Goal: Task Accomplishment & Management: Use online tool/utility

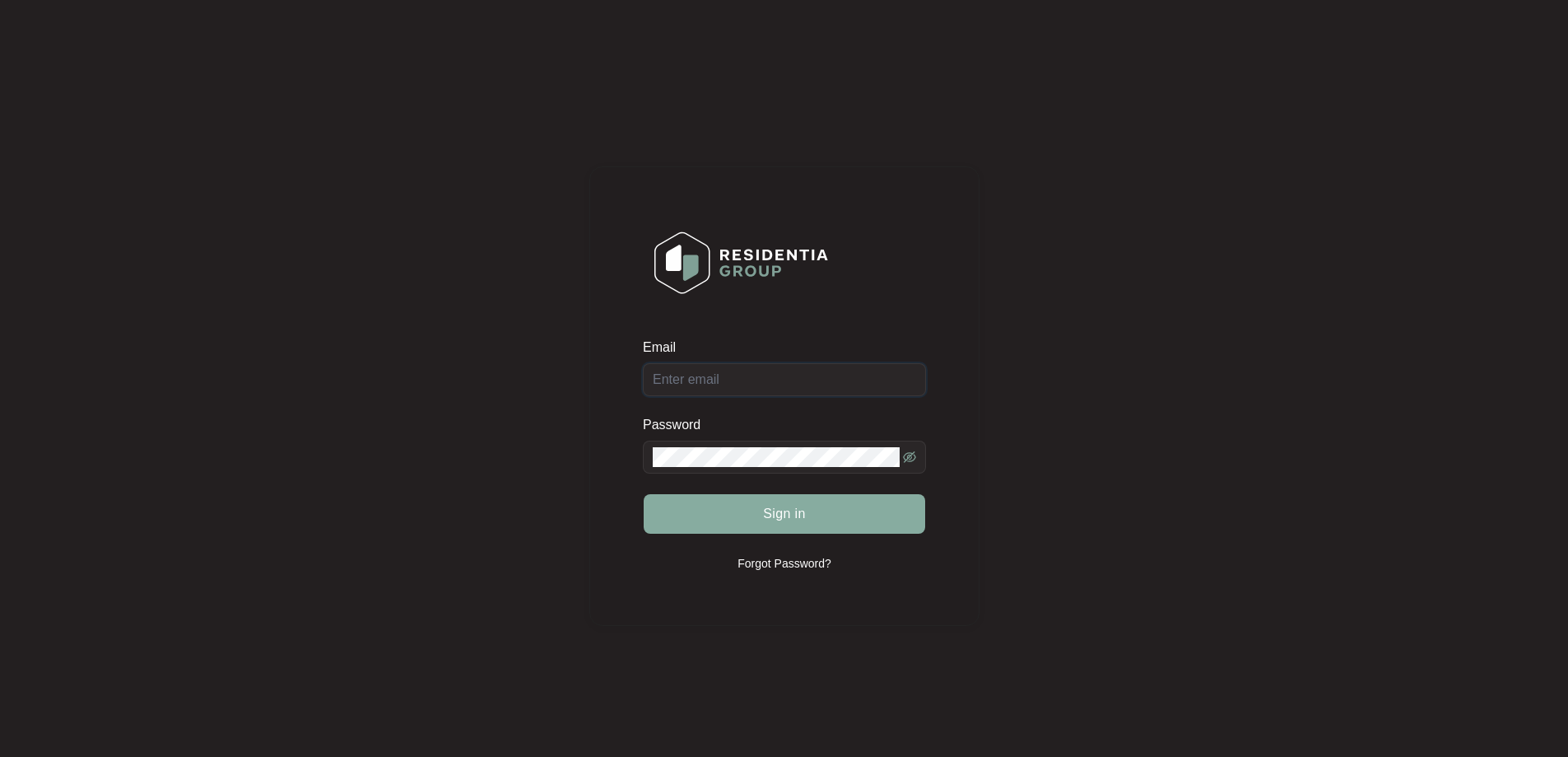
type input "[EMAIL_ADDRESS][DOMAIN_NAME]"
click at [745, 516] on button "Sign in" at bounding box center [784, 514] width 282 height 40
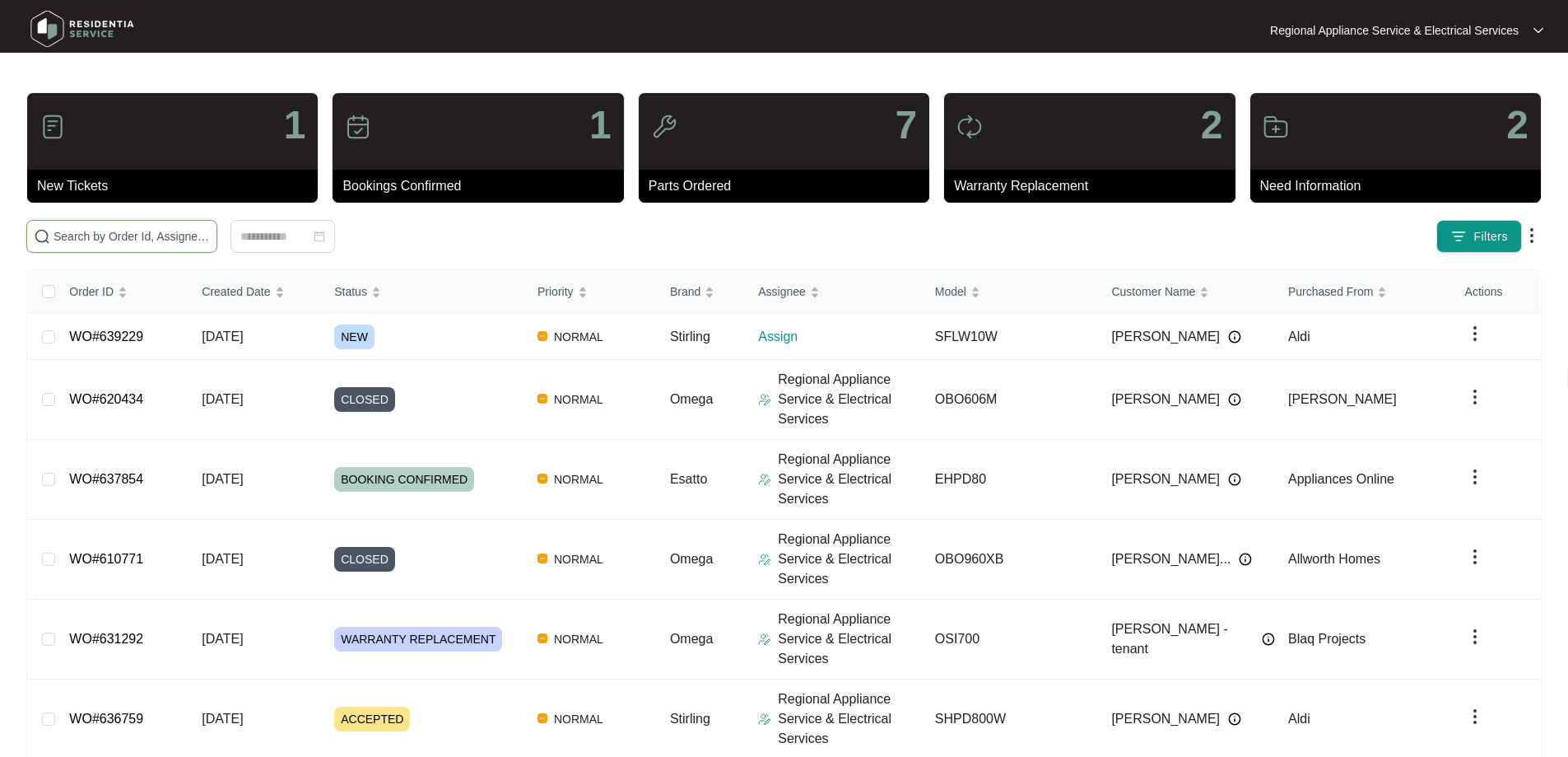
click at [85, 234] on input "text" at bounding box center [131, 236] width 156 height 18
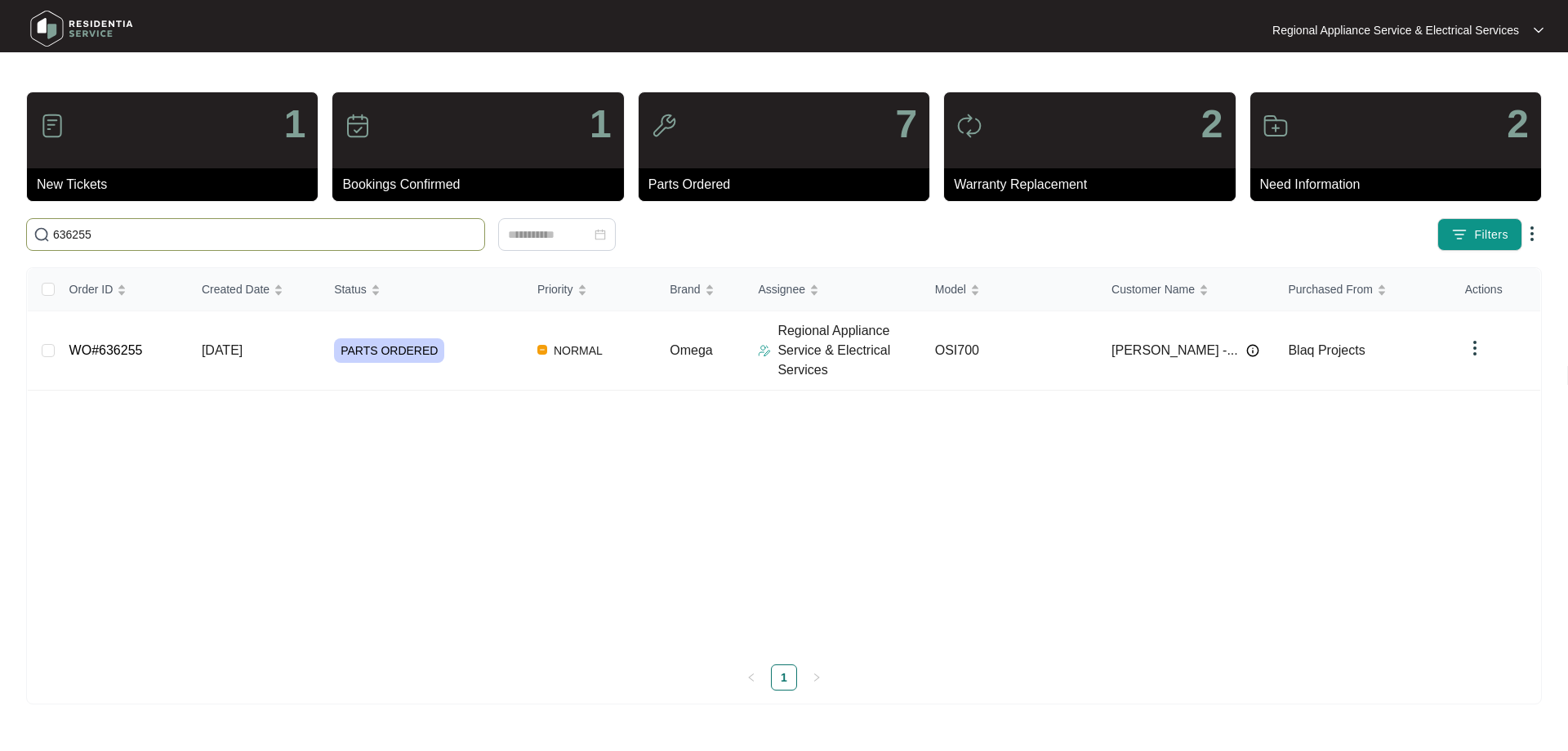
type input "636255"
click at [134, 355] on link "WO#636255" at bounding box center [106, 350] width 73 height 14
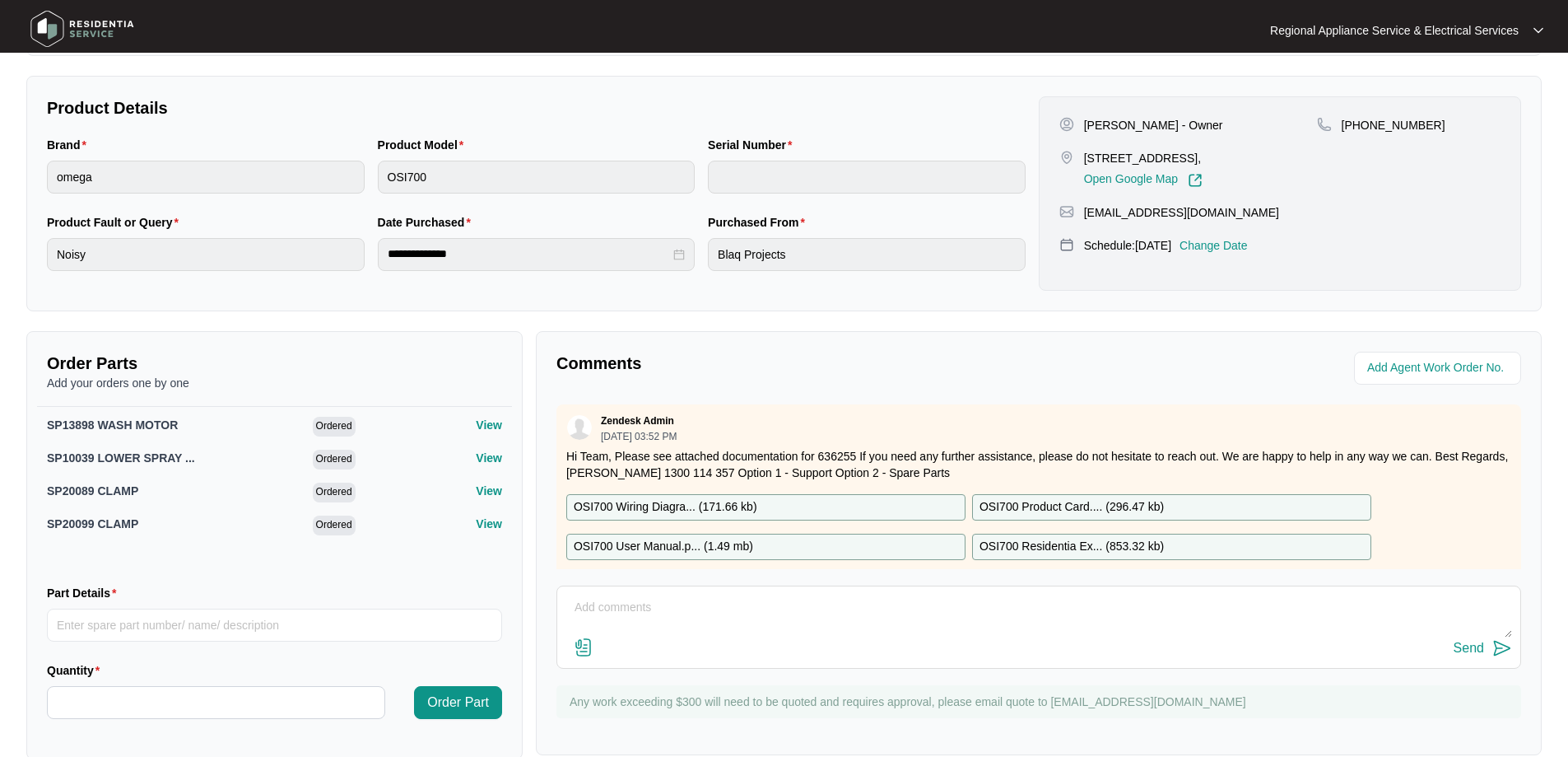
scroll to position [340, 0]
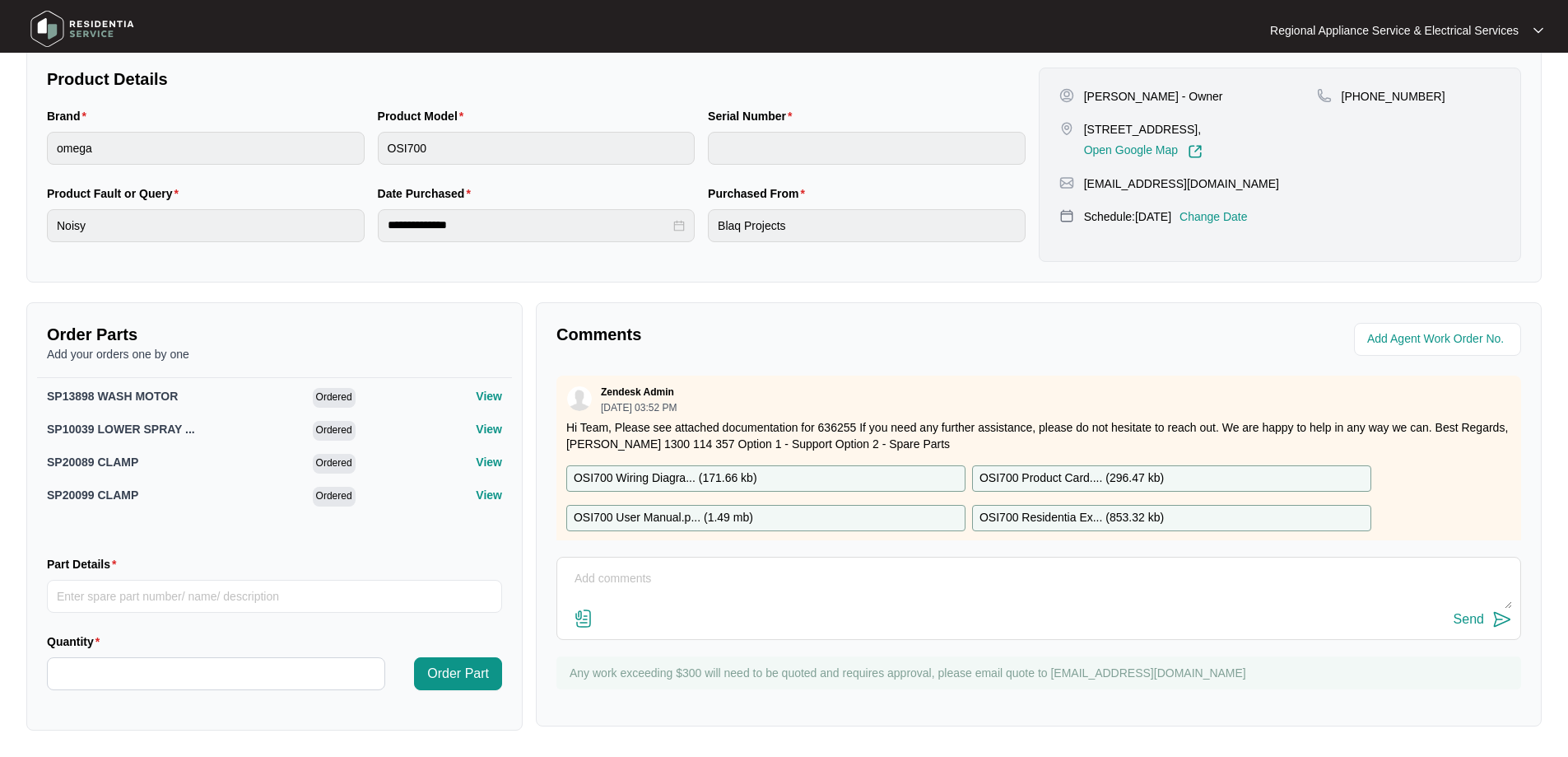
click at [1032, 480] on p "OSI700 Product Card.... ( 296.47 kb )" at bounding box center [1071, 478] width 185 height 18
click at [1069, 517] on p "OSI700 Residentia Ex... ( 853.32 kb )" at bounding box center [1071, 518] width 185 height 18
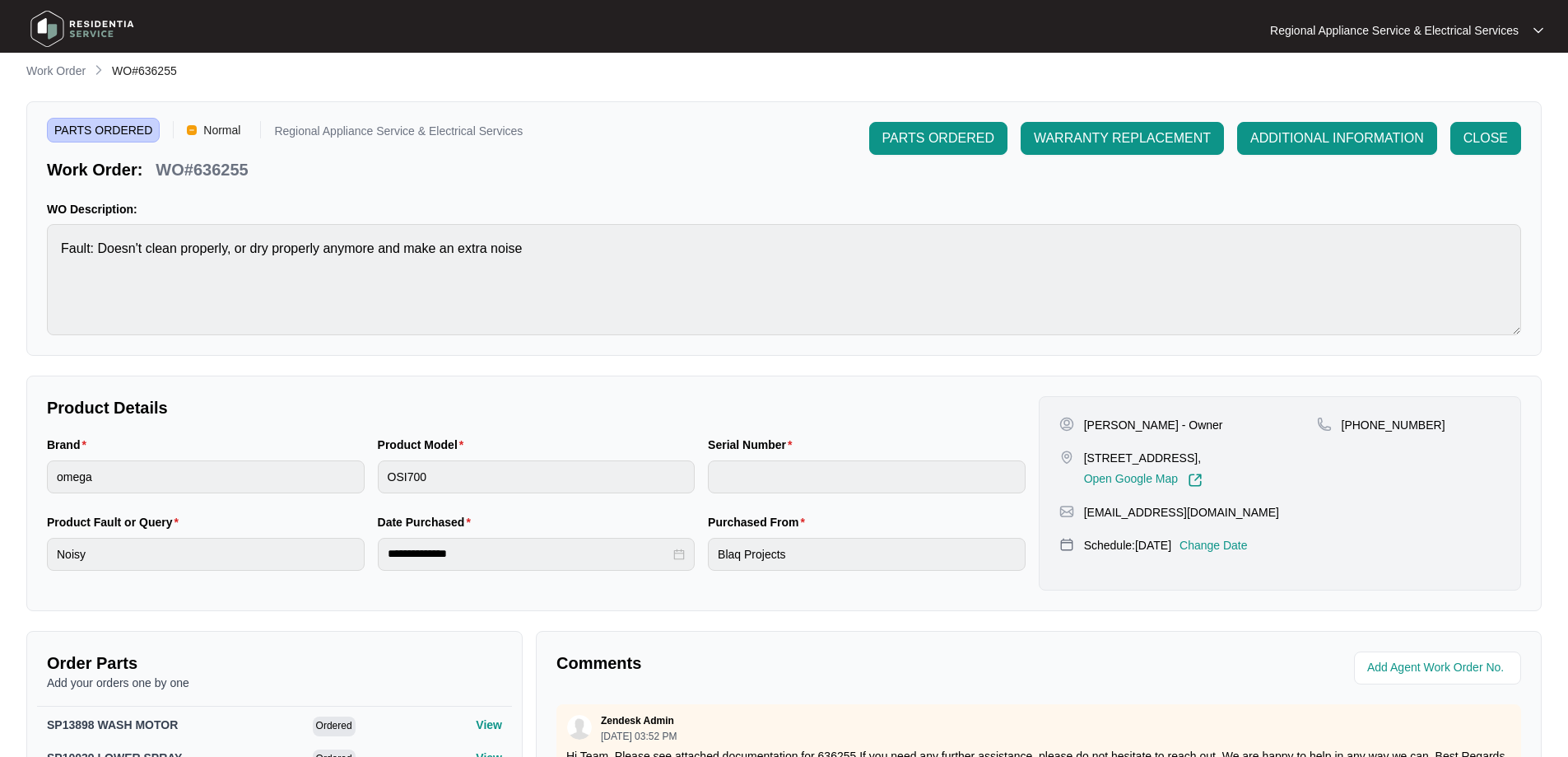
scroll to position [9, 0]
